Goal: Transaction & Acquisition: Purchase product/service

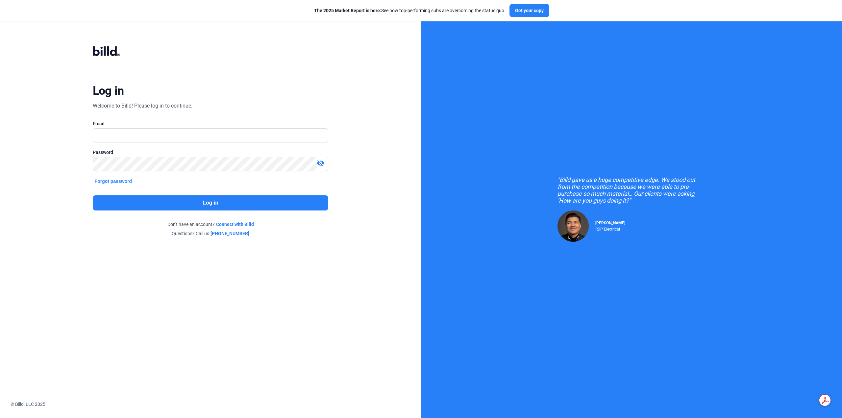
scroll to position [348, 0]
type input "[EMAIL_ADDRESS][DOMAIN_NAME]"
click at [198, 207] on button "Log in" at bounding box center [211, 202] width 236 height 15
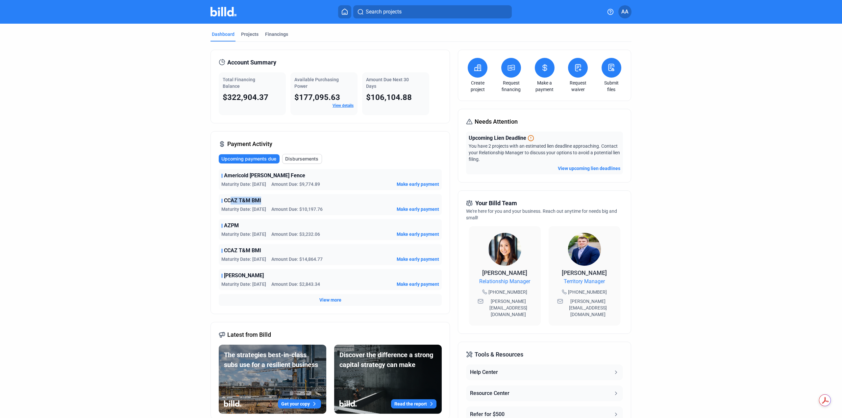
type textarea "AZ T&M BMI"
click at [308, 201] on div "CCAZ T&M BMI" at bounding box center [330, 201] width 218 height 8
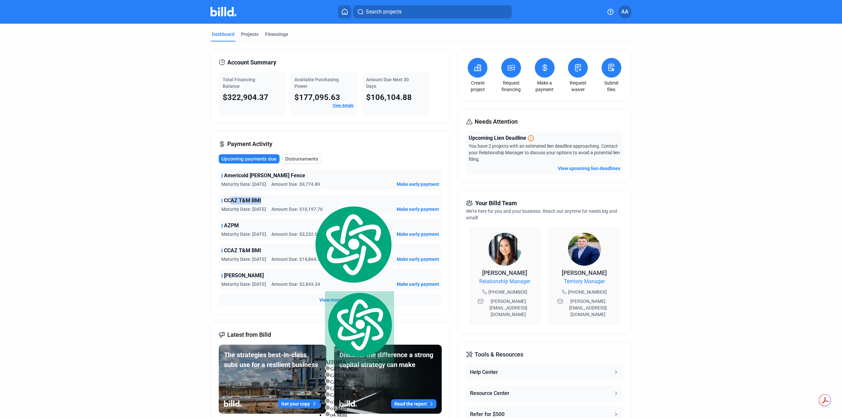
click at [311, 201] on div "CCAZ T&M BMI" at bounding box center [330, 201] width 218 height 8
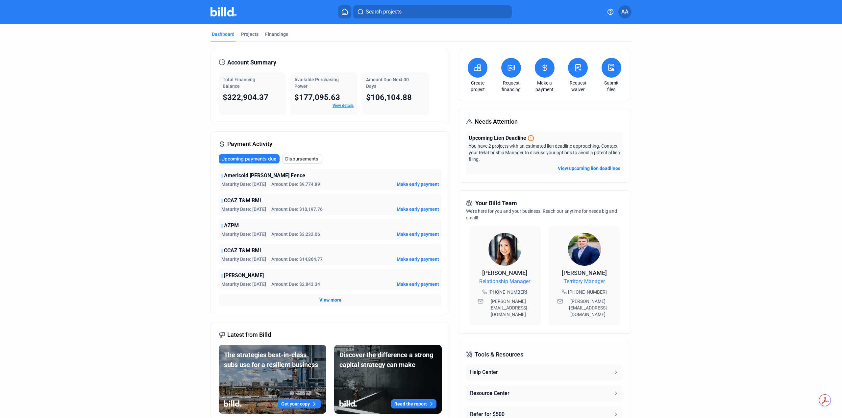
click at [409, 183] on span "Make early payment" at bounding box center [418, 184] width 42 height 7
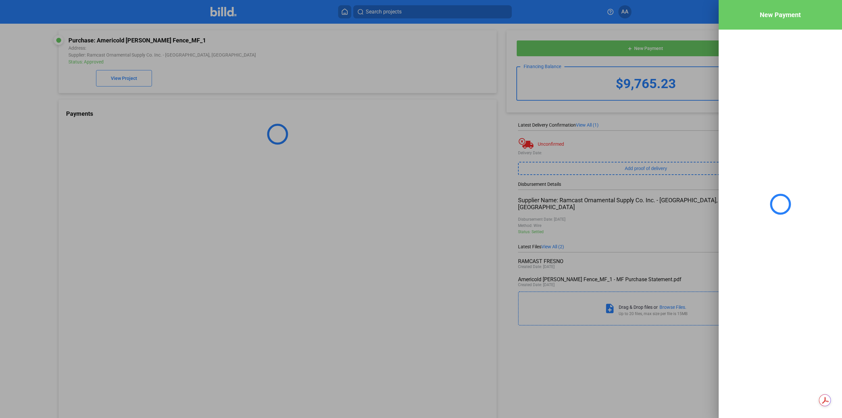
click at [224, 10] on div at bounding box center [421, 209] width 842 height 418
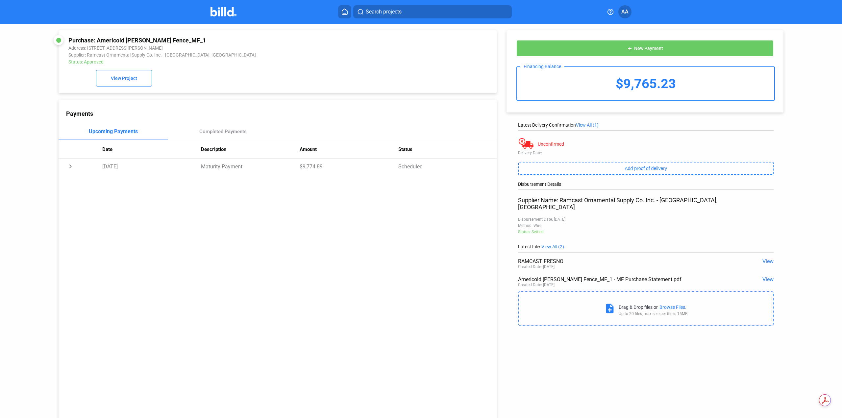
click at [344, 13] on icon at bounding box center [344, 12] width 5 height 6
